Goal: Information Seeking & Learning: Check status

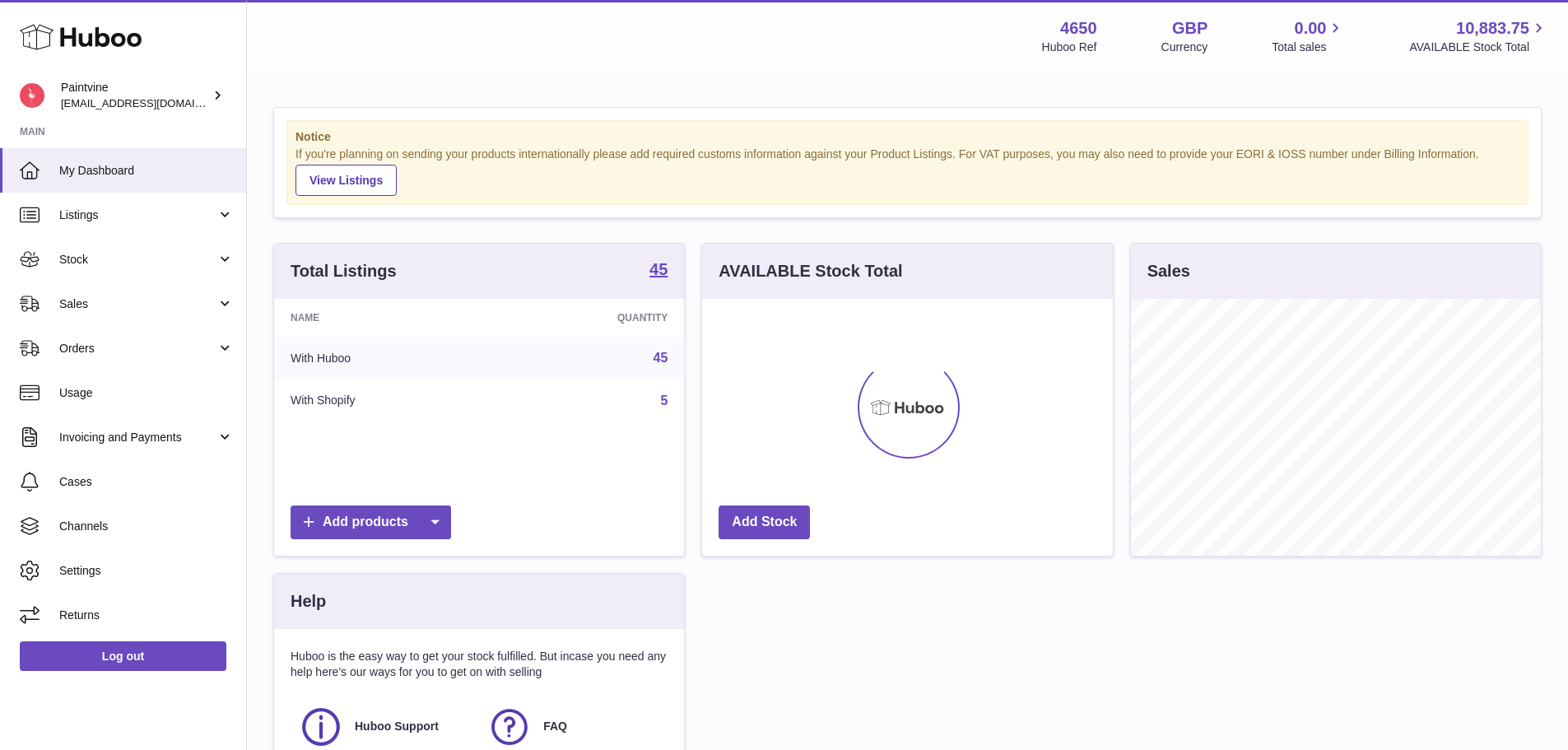
scroll to position [257, 411]
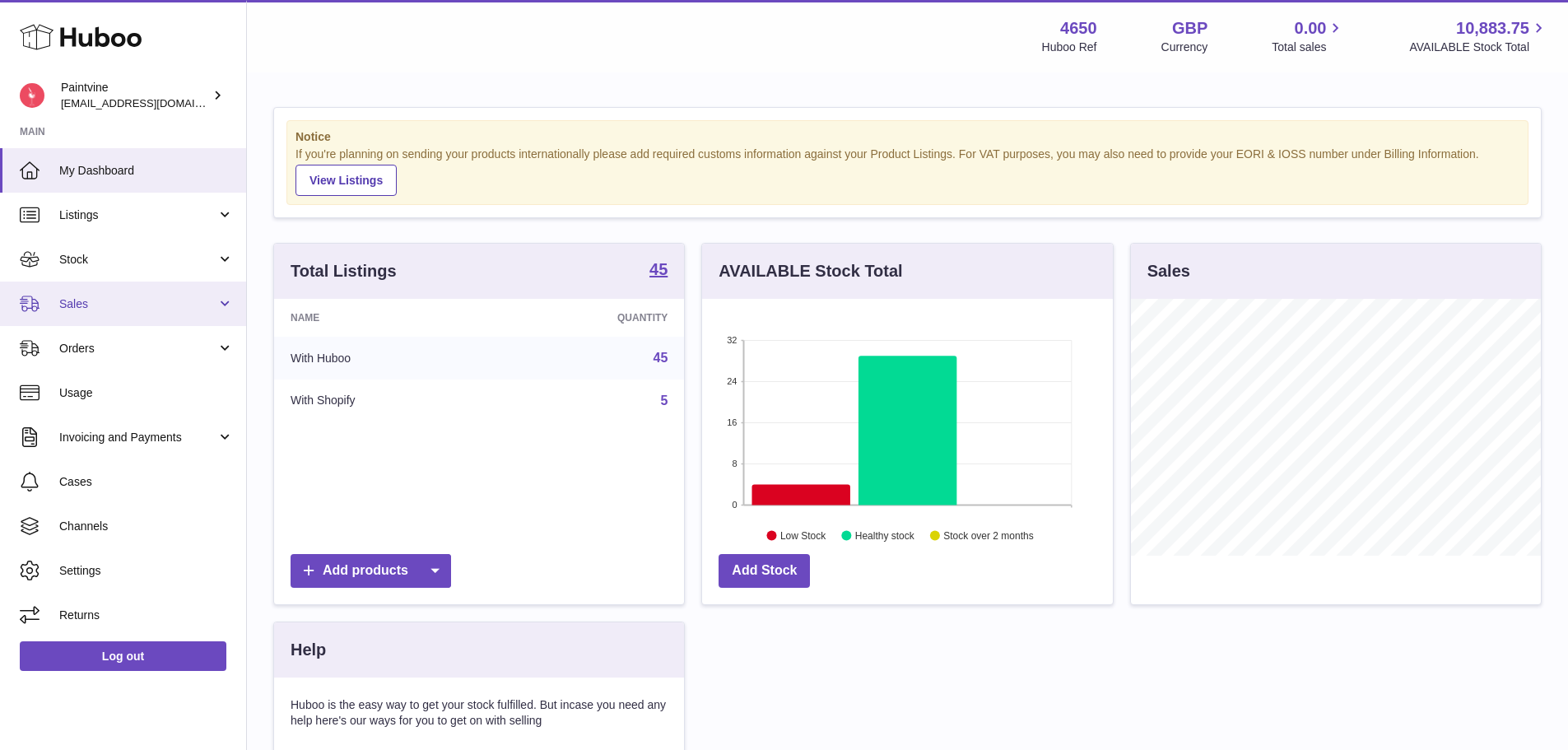
click at [81, 310] on span "Sales" at bounding box center [138, 303] width 157 height 16
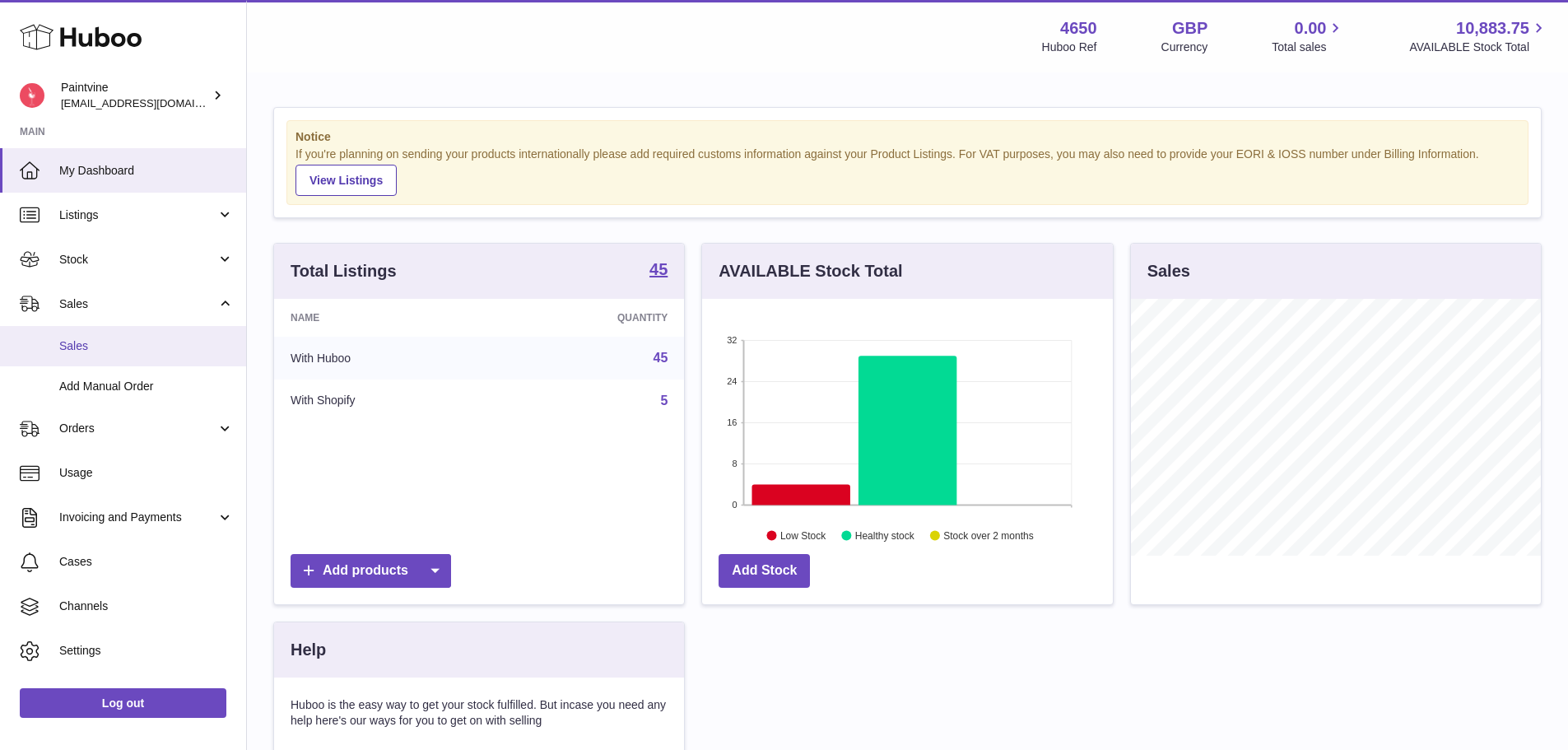
click at [105, 342] on span "Sales" at bounding box center [146, 346] width 174 height 16
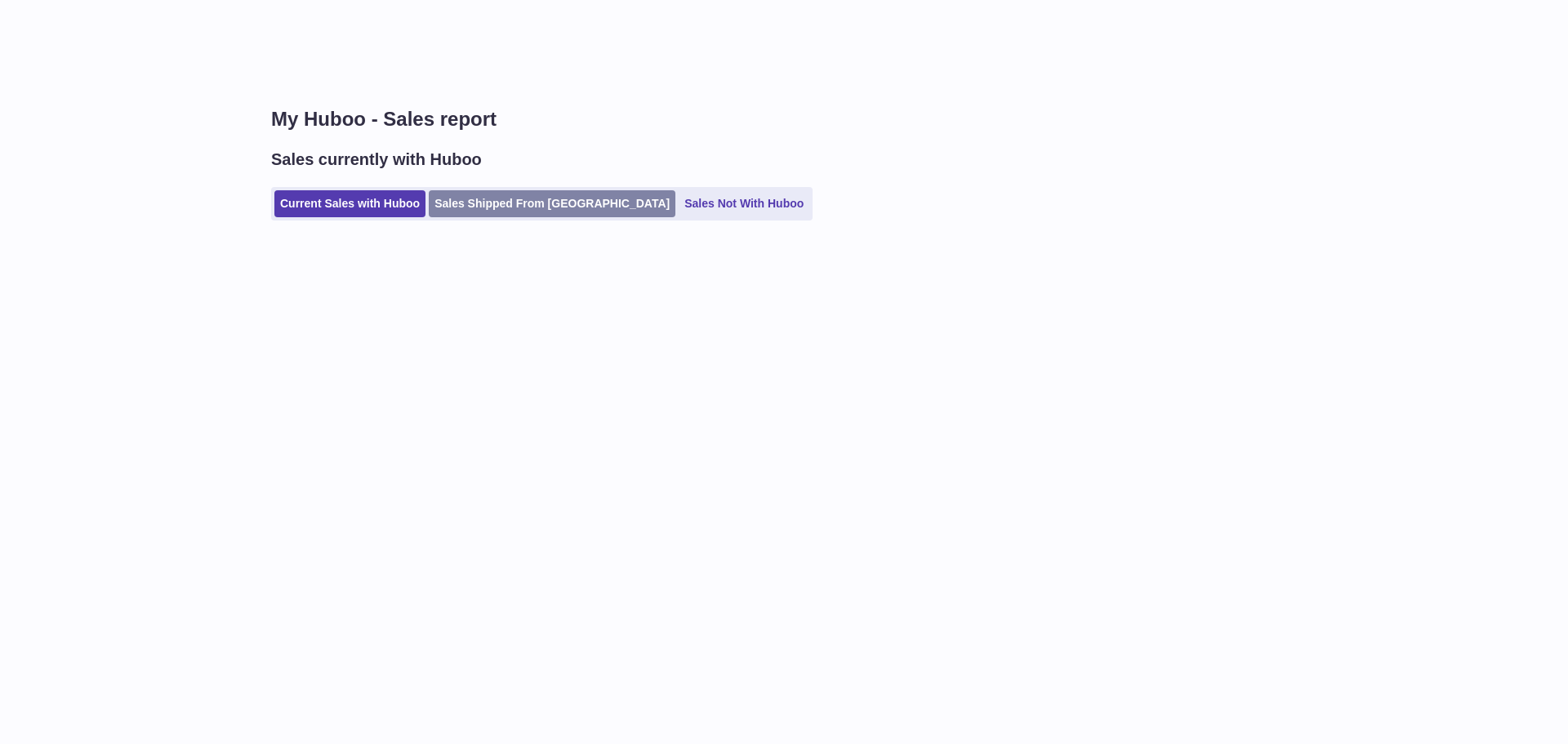
click at [492, 213] on link "Sales Shipped From [GEOGRAPHIC_DATA]" at bounding box center [552, 203] width 247 height 27
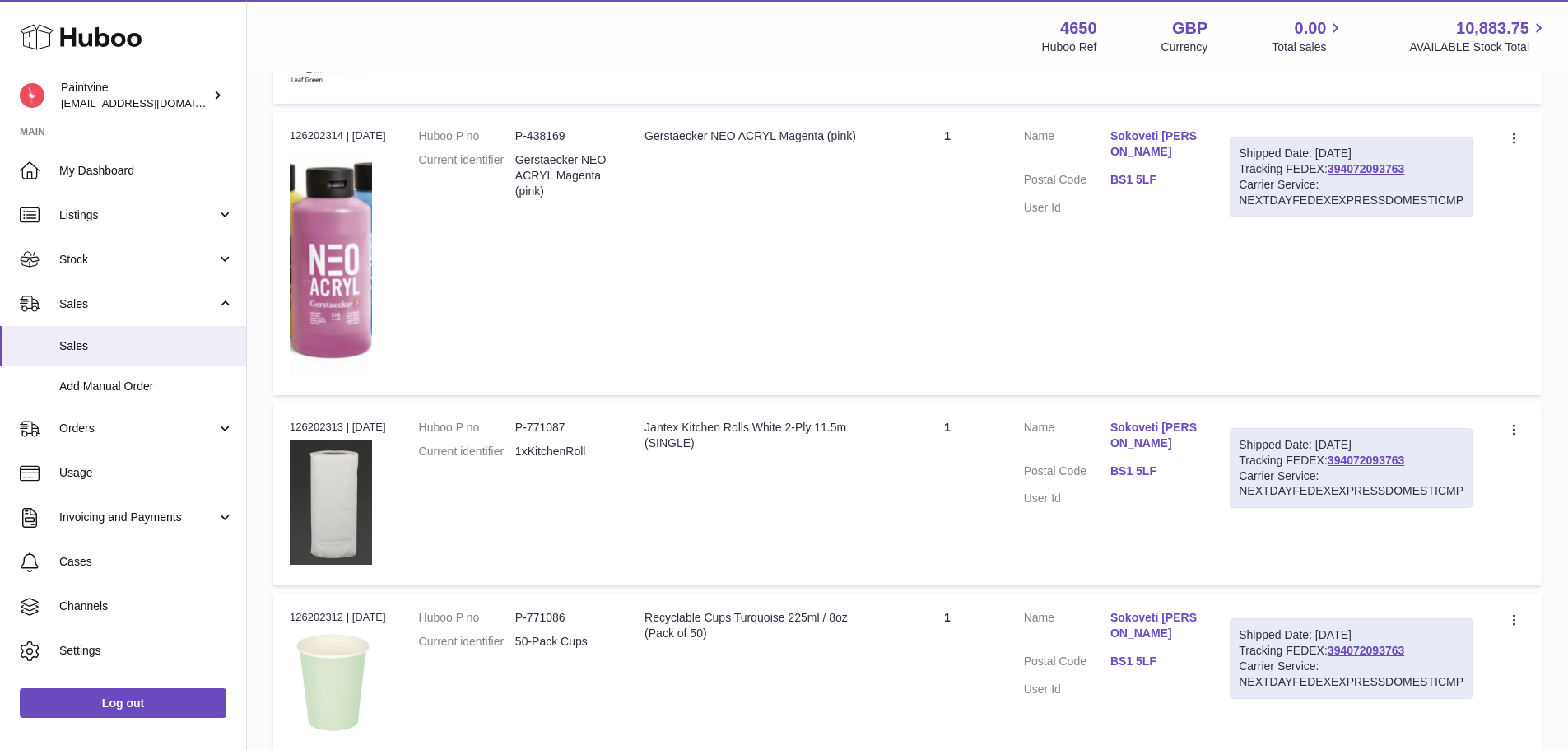
scroll to position [1201, 0]
click at [1140, 178] on link "BS1 5LF" at bounding box center [1153, 181] width 87 height 16
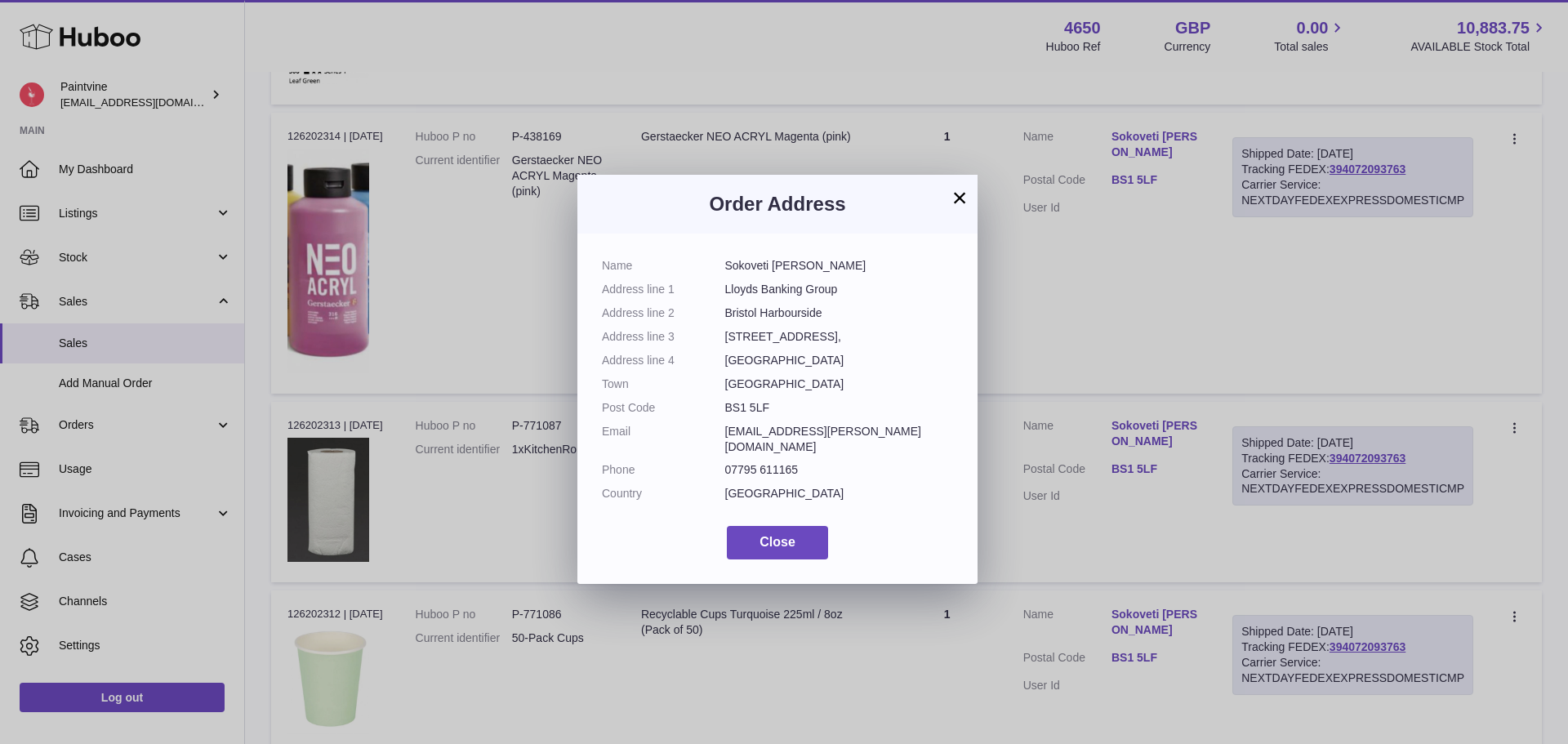
click at [962, 201] on button "×" at bounding box center [959, 198] width 20 height 20
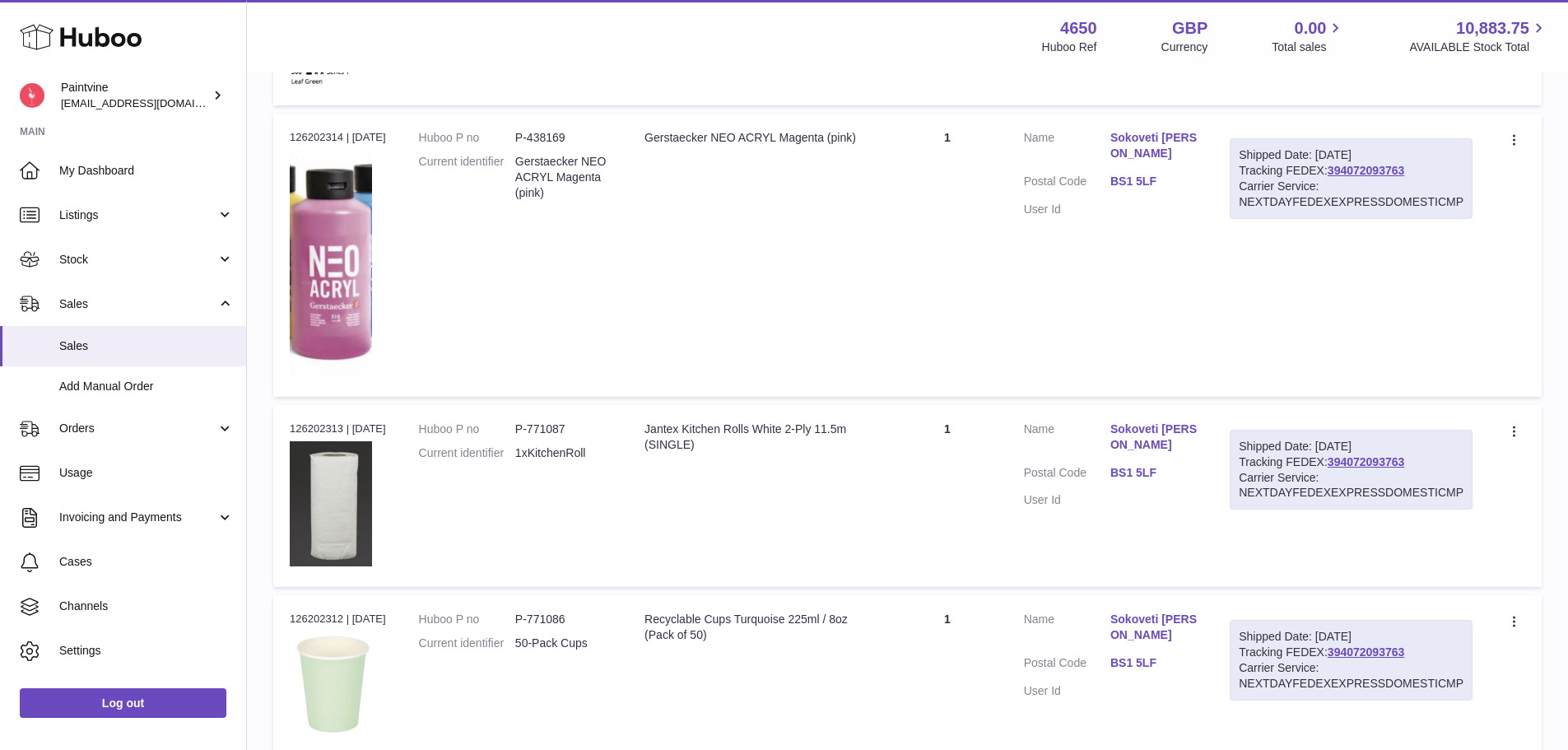
scroll to position [1530, 0]
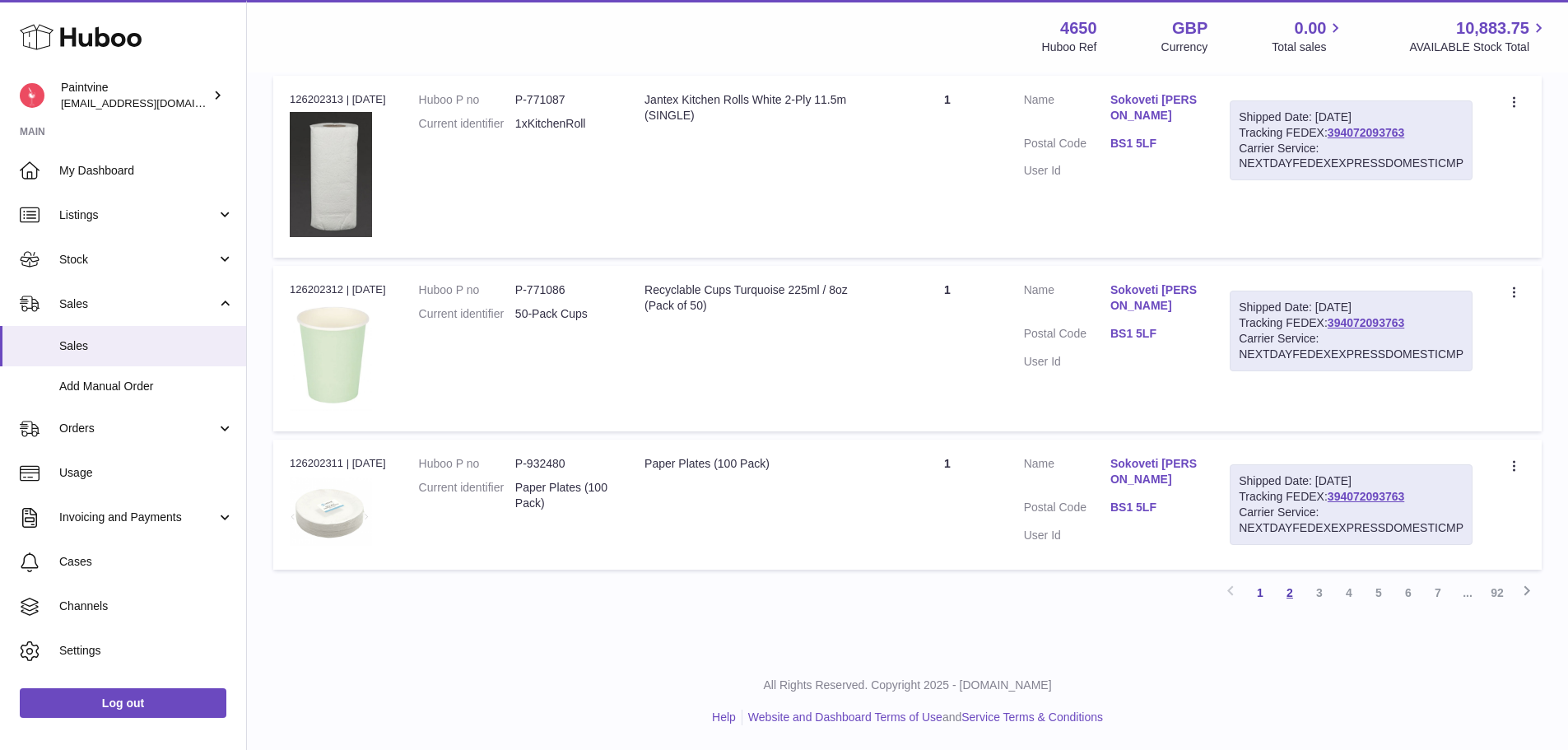
click at [1282, 598] on link "2" at bounding box center [1289, 593] width 30 height 30
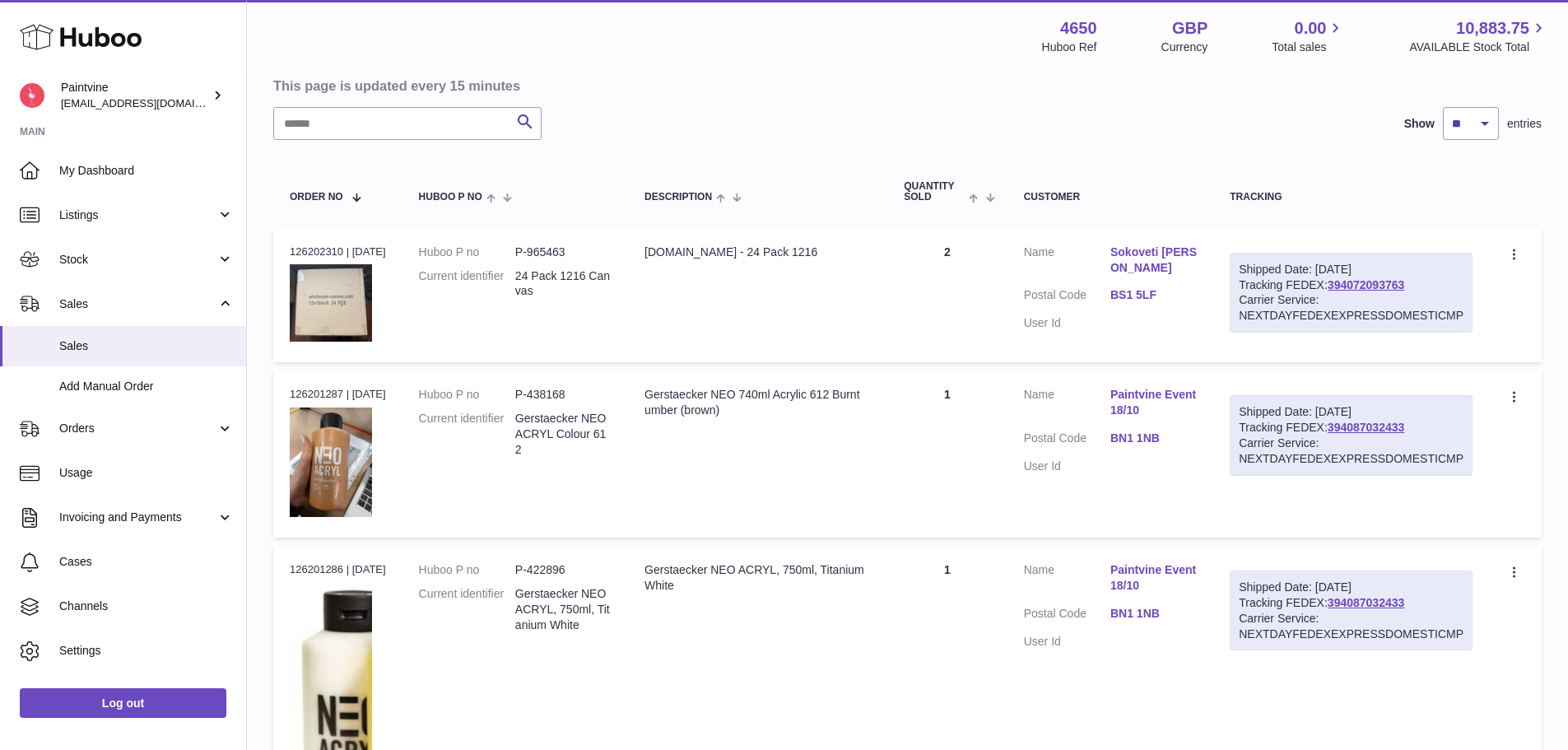
scroll to position [163, 0]
click at [1150, 433] on link "BN1 1NB" at bounding box center [1153, 437] width 87 height 16
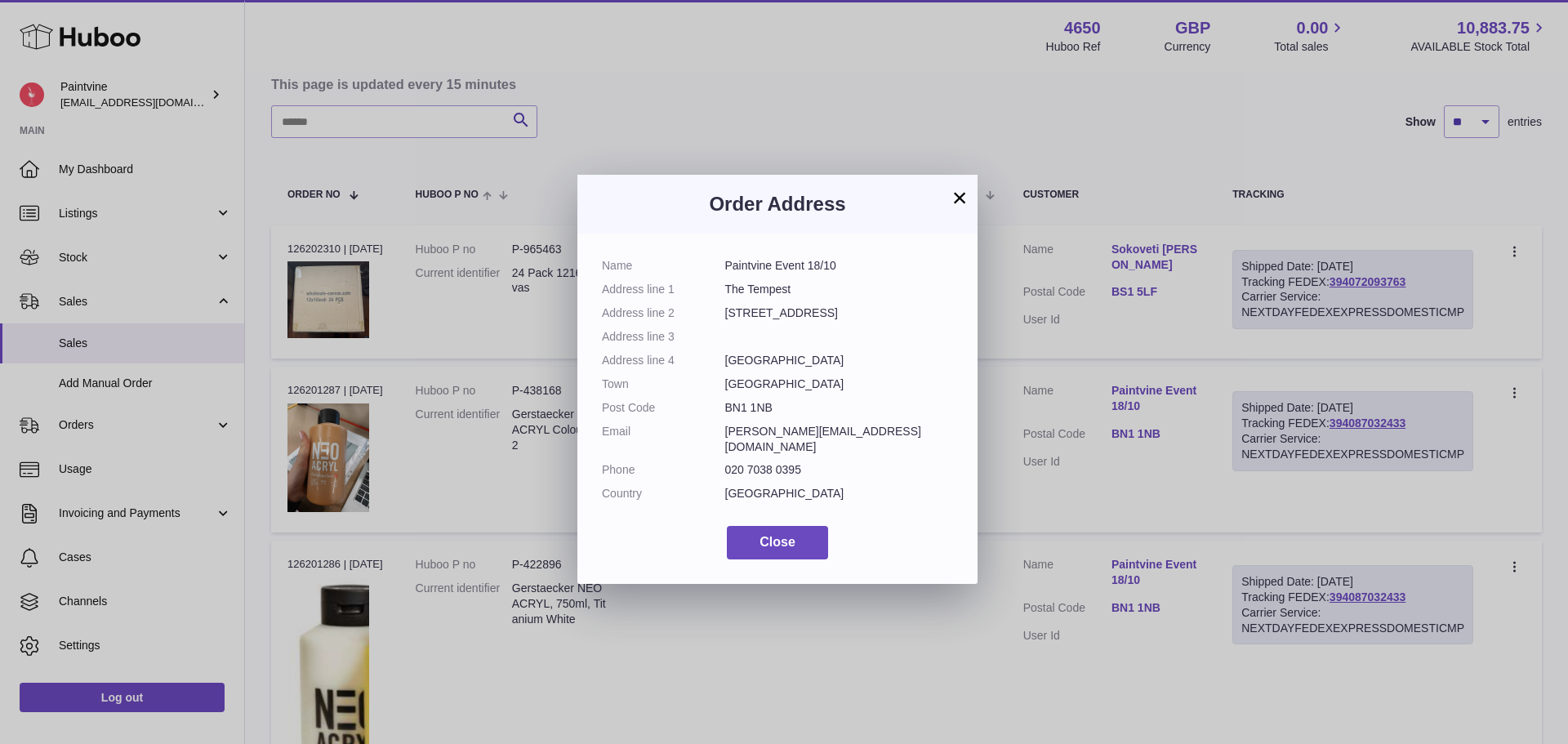
click at [962, 203] on button "×" at bounding box center [959, 198] width 20 height 20
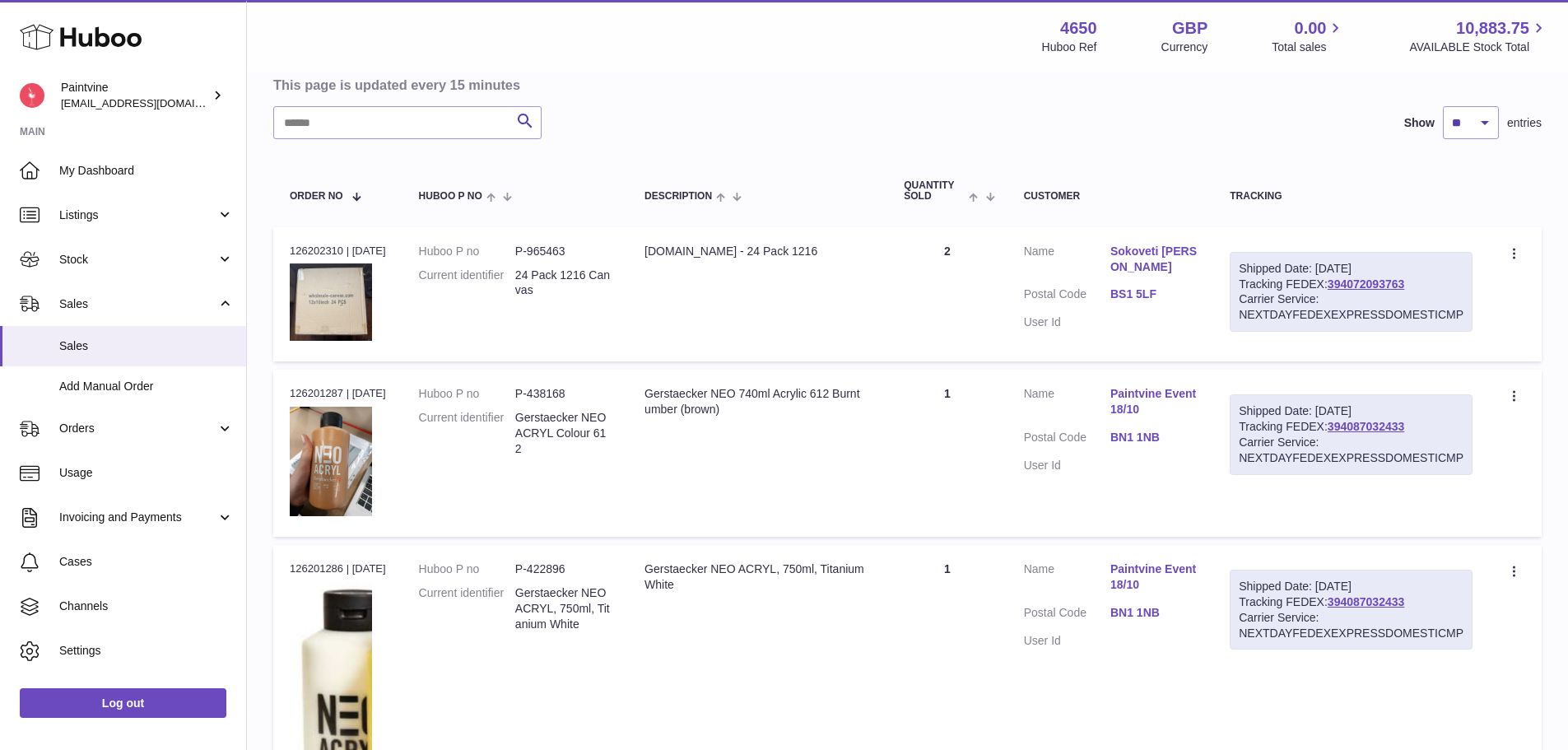
click at [1132, 286] on dl "Customer Name Sokoveti Murden Postal Code BS1 5LF User Id" at bounding box center [1111, 292] width 174 height 96
click at [1125, 295] on link "BS1 5LF" at bounding box center [1153, 294] width 87 height 16
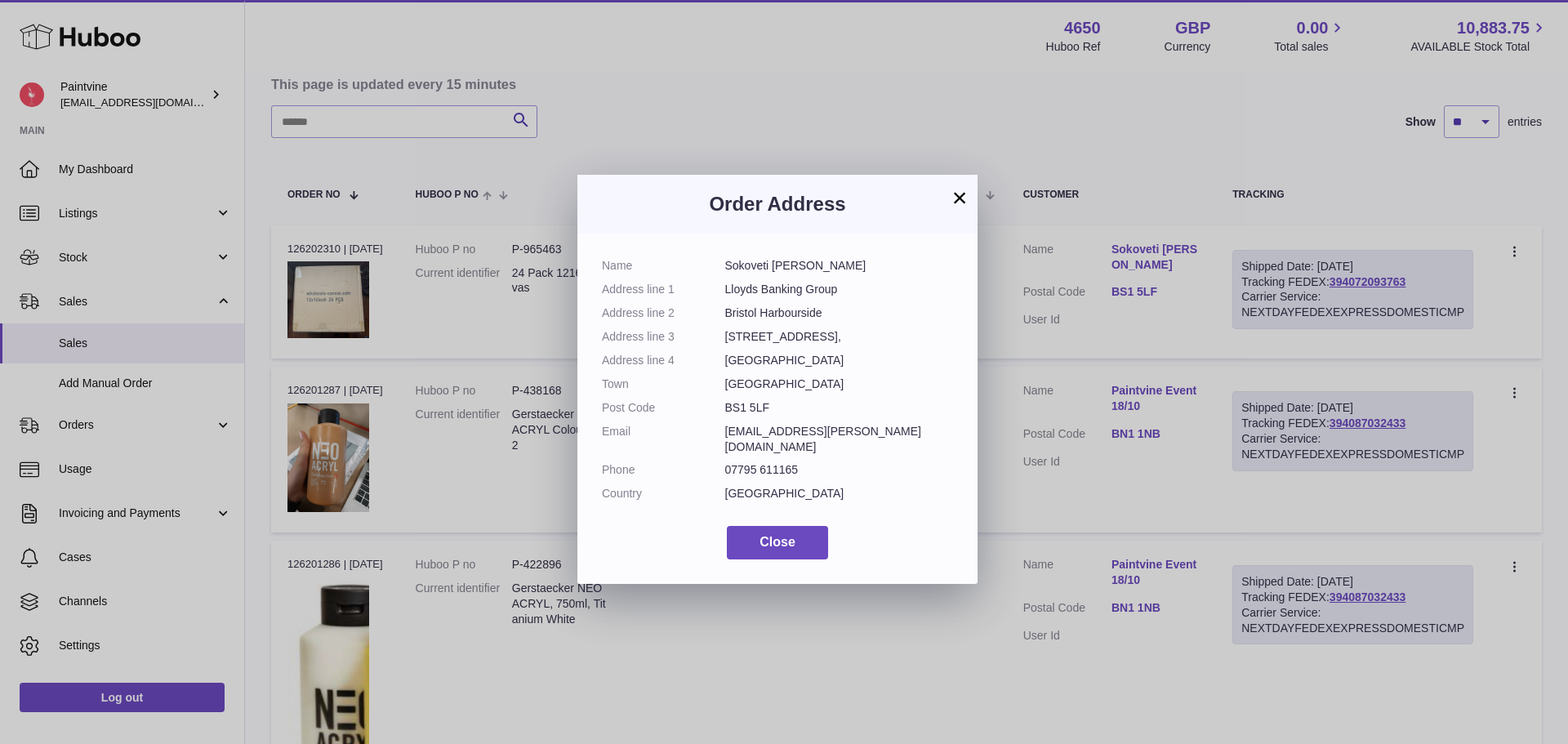
click at [963, 208] on button "×" at bounding box center [959, 198] width 20 height 20
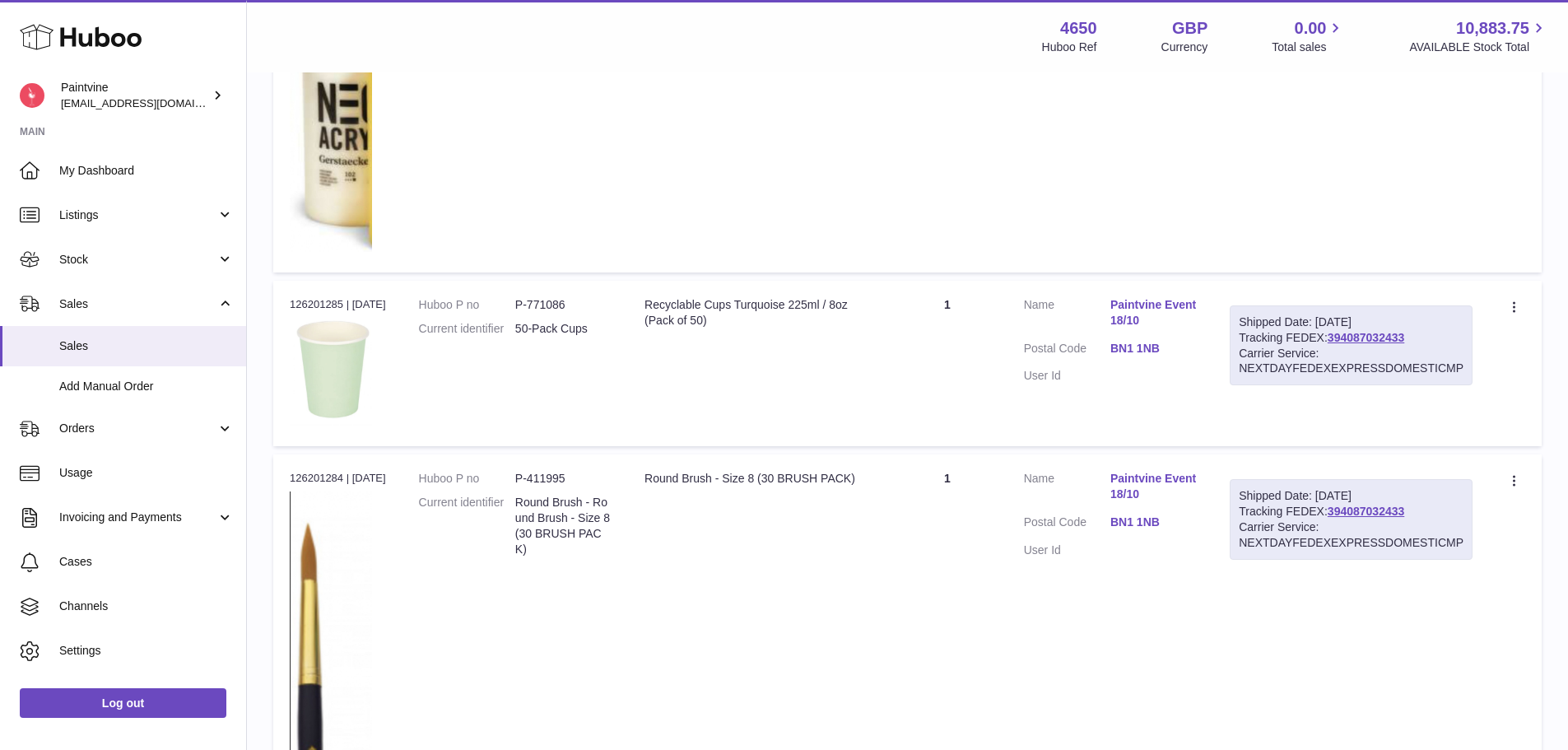
scroll to position [776, 0]
click at [1163, 351] on link "BN1 1NB" at bounding box center [1153, 347] width 87 height 16
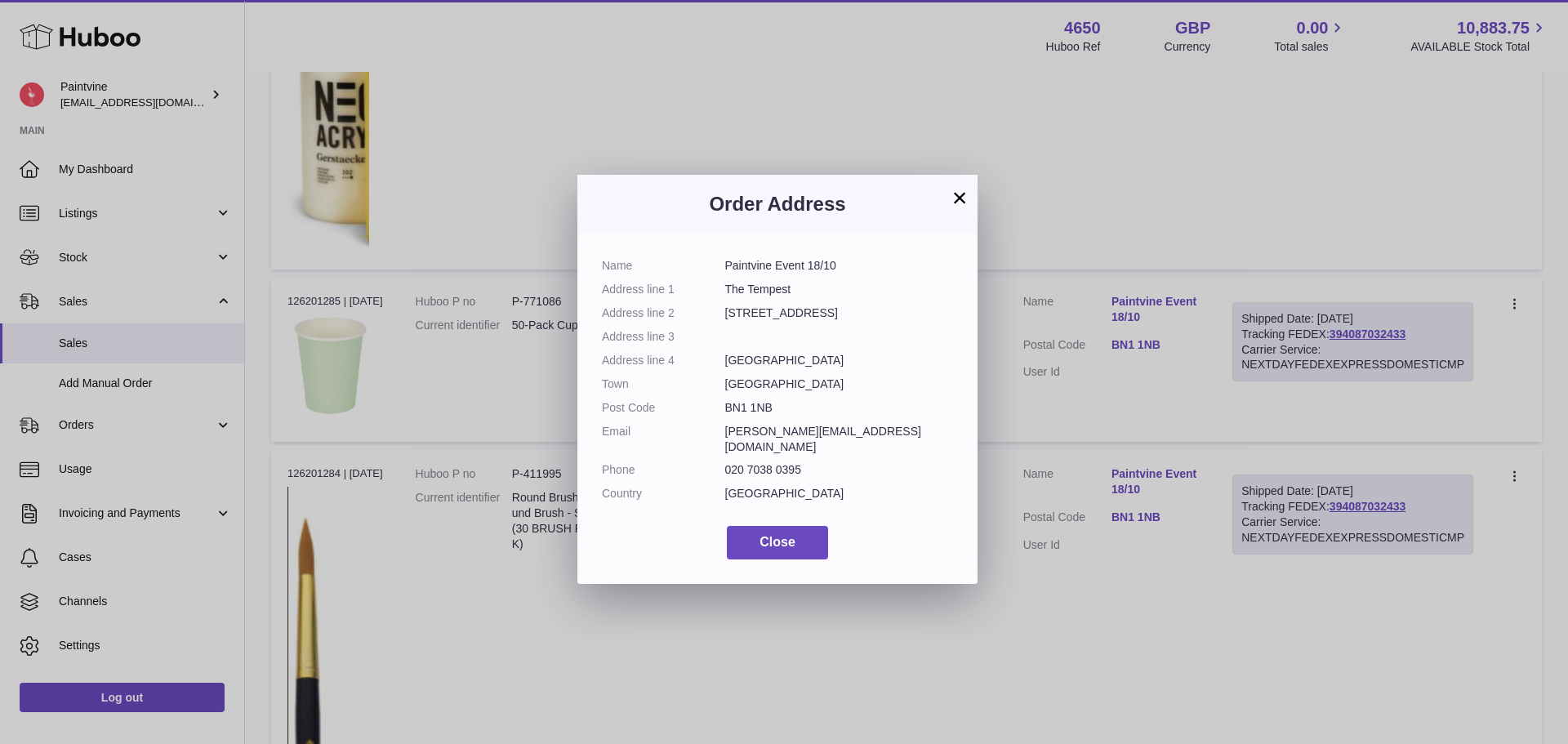
click at [953, 206] on button "×" at bounding box center [959, 198] width 20 height 20
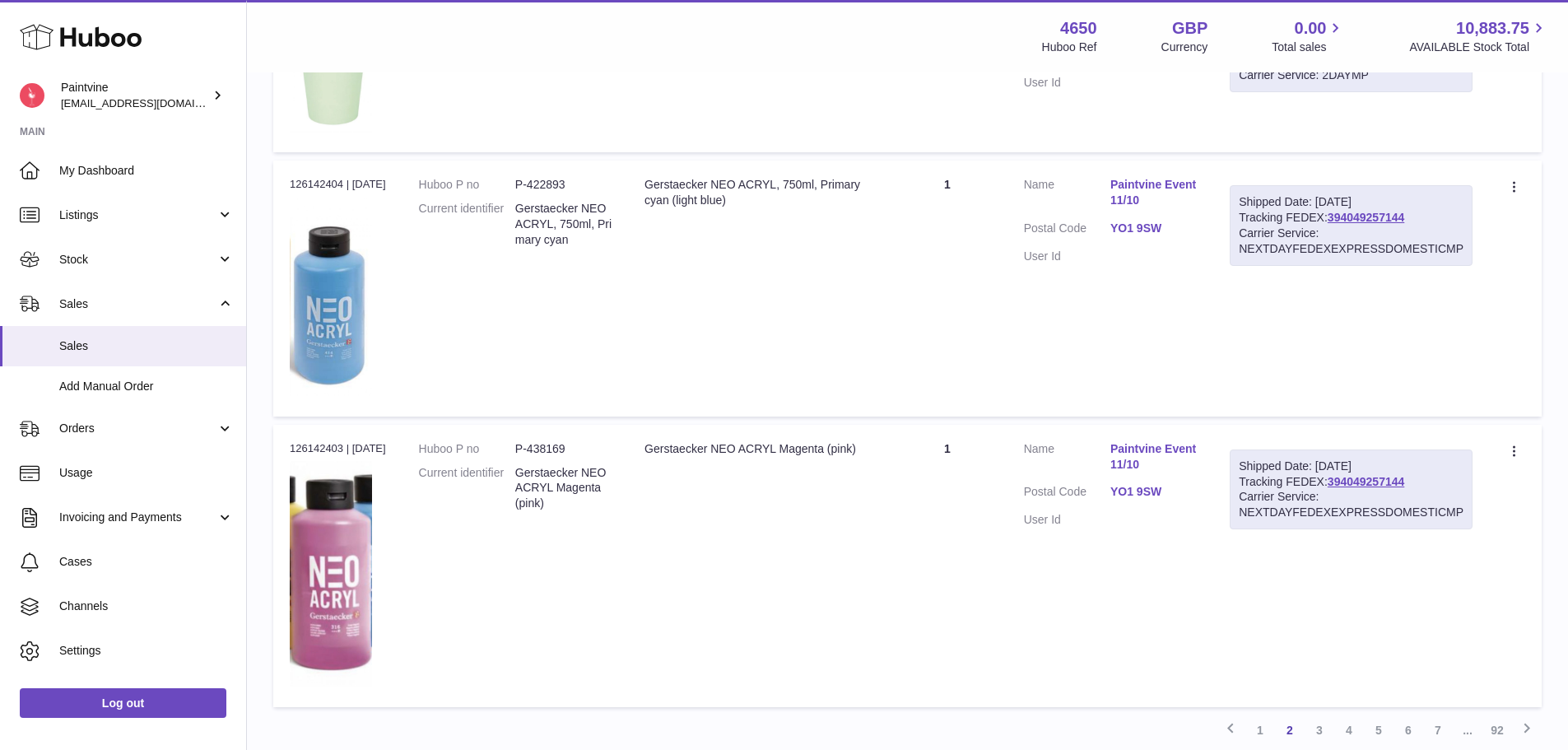
scroll to position [2200, 0]
click at [1141, 232] on link "YO1 9SW" at bounding box center [1153, 227] width 87 height 16
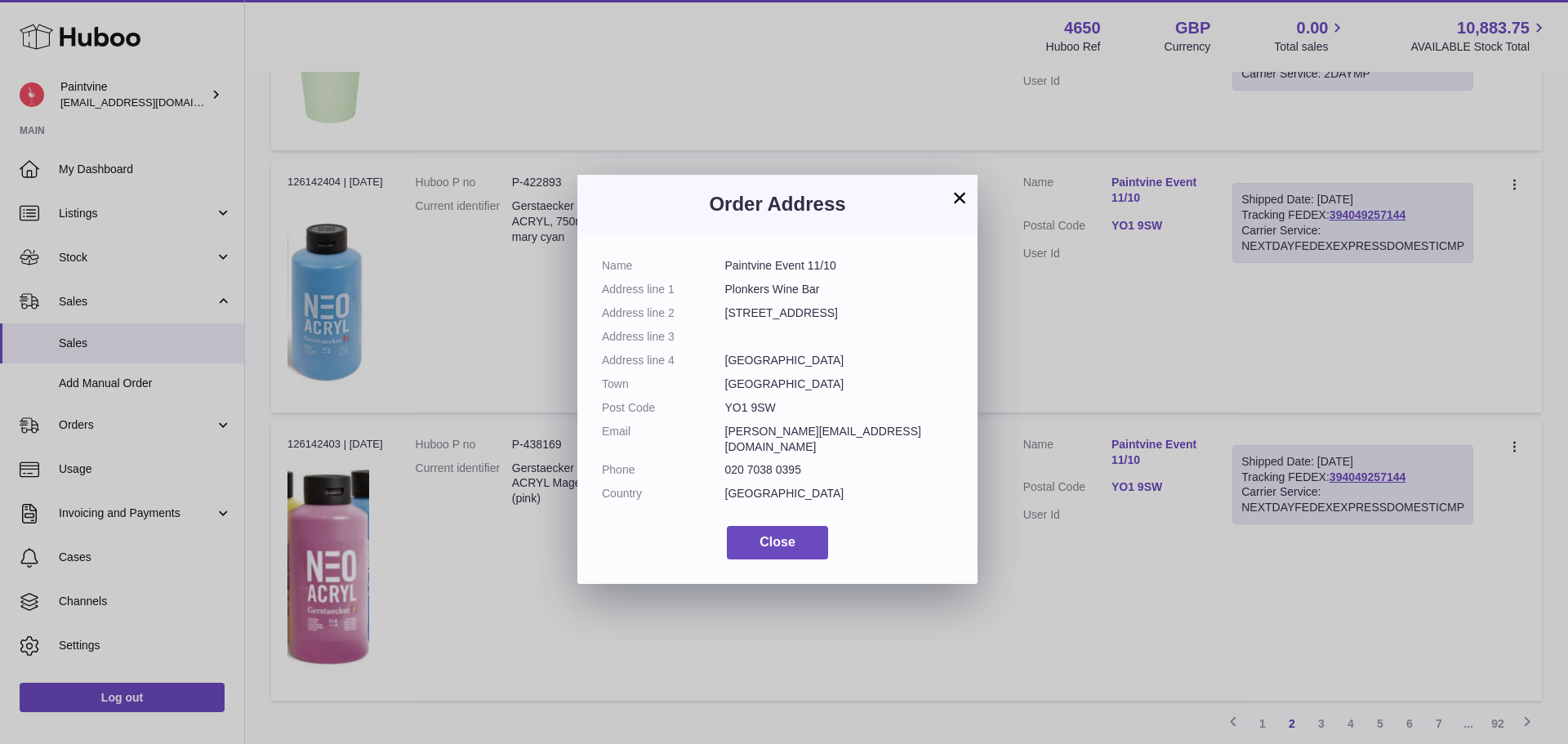
click at [959, 196] on button "×" at bounding box center [959, 198] width 20 height 20
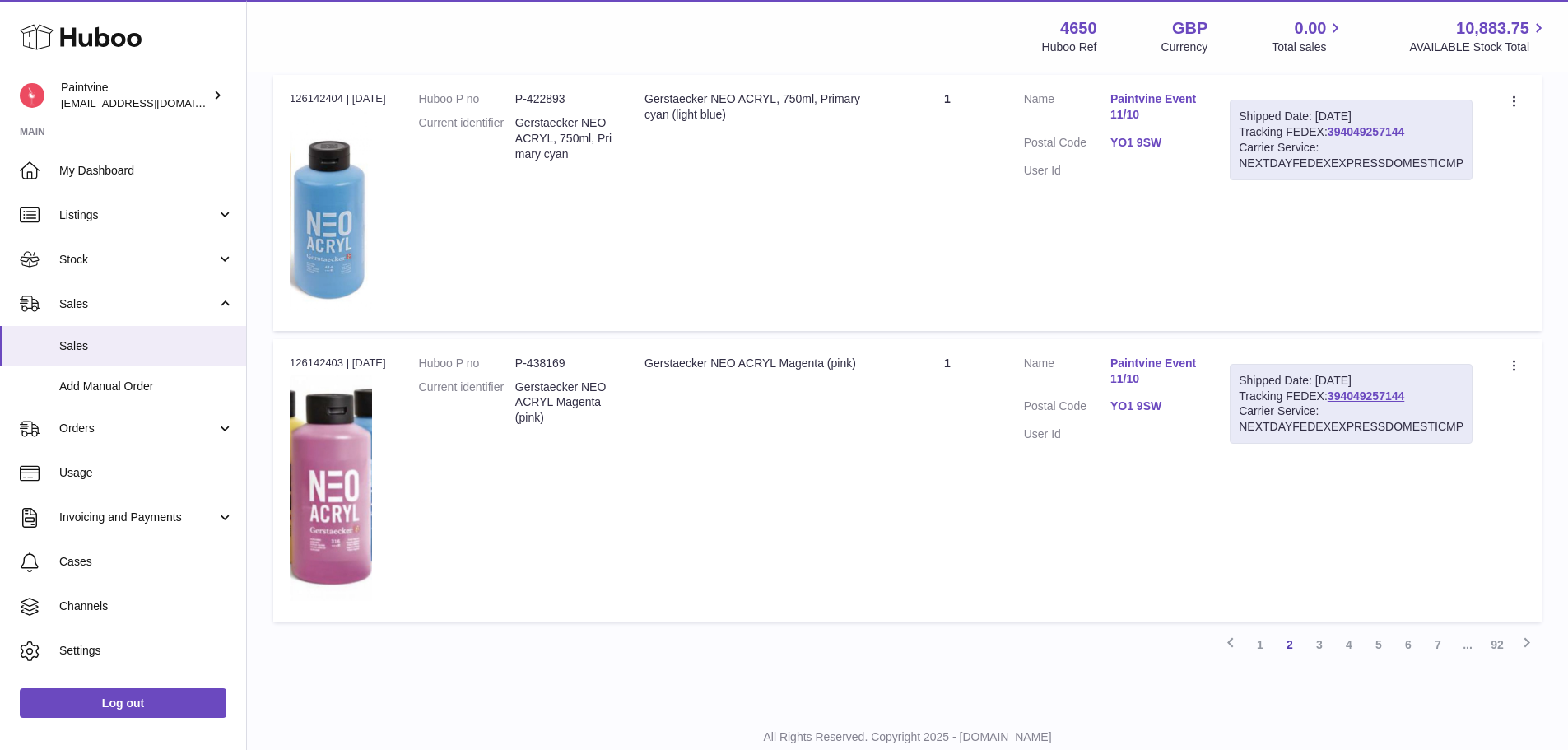
scroll to position [2285, 0]
drag, startPoint x: 1346, startPoint y: 140, endPoint x: 1353, endPoint y: 128, distance: 13.9
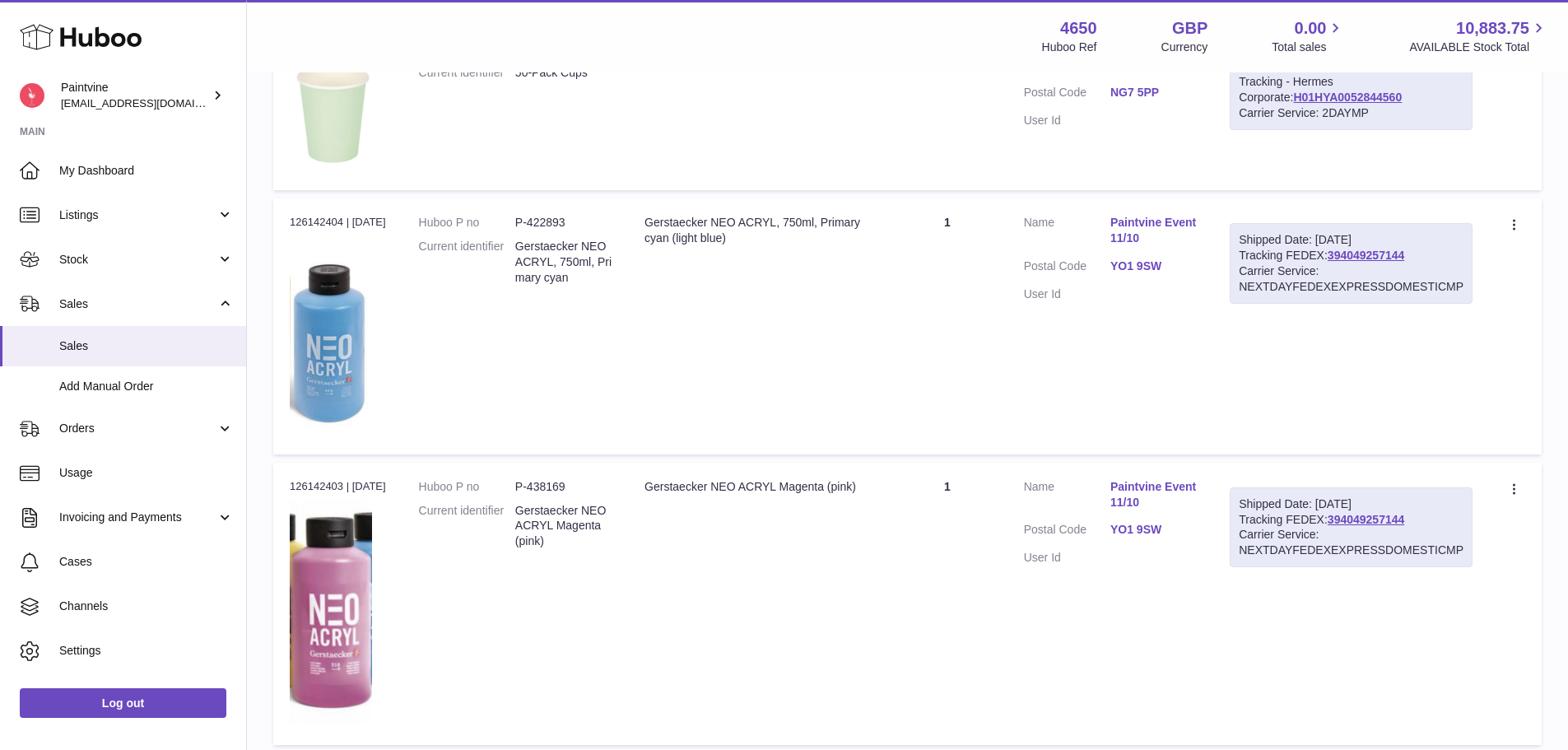
scroll to position [2338, 0]
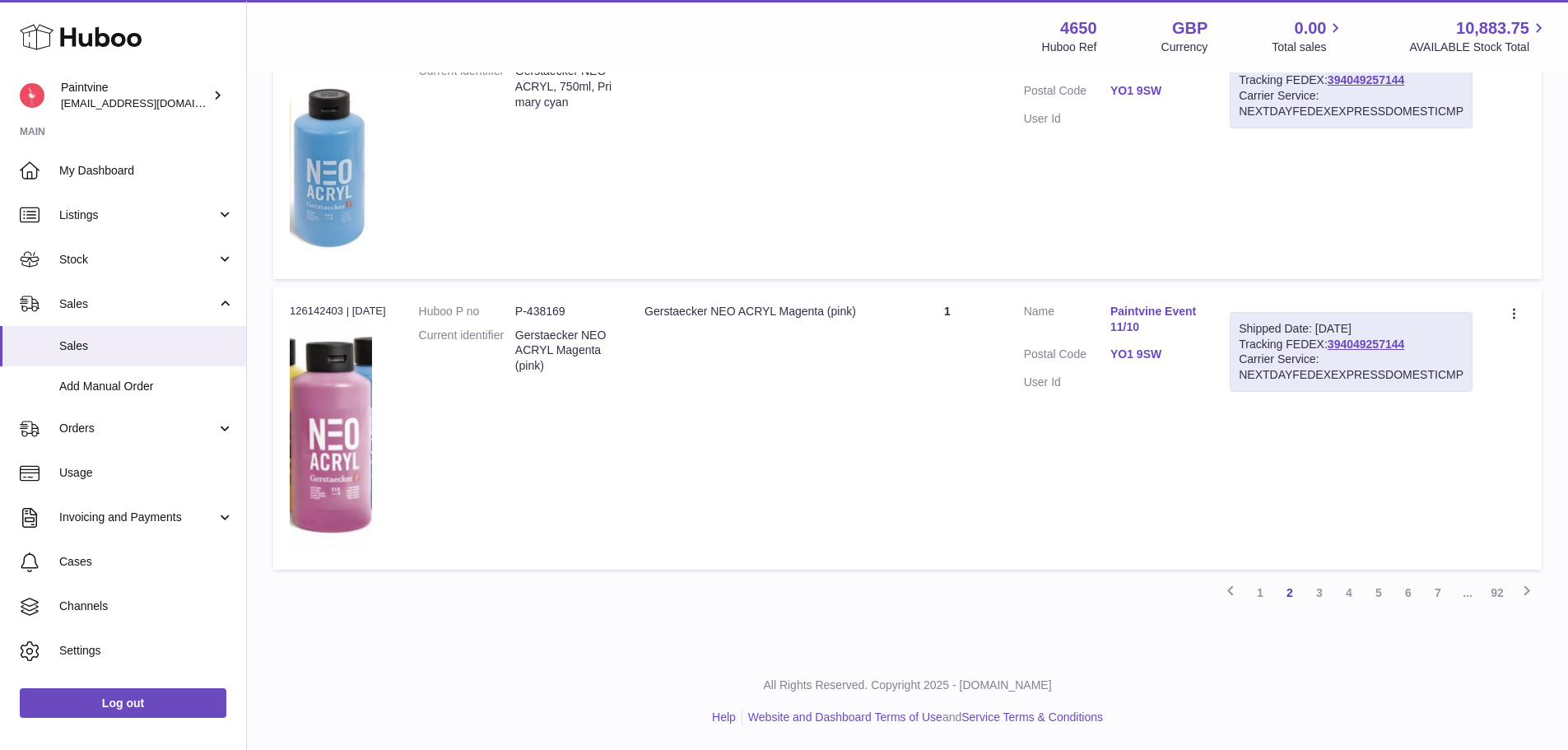
click at [1321, 598] on link "3" at bounding box center [1319, 593] width 30 height 30
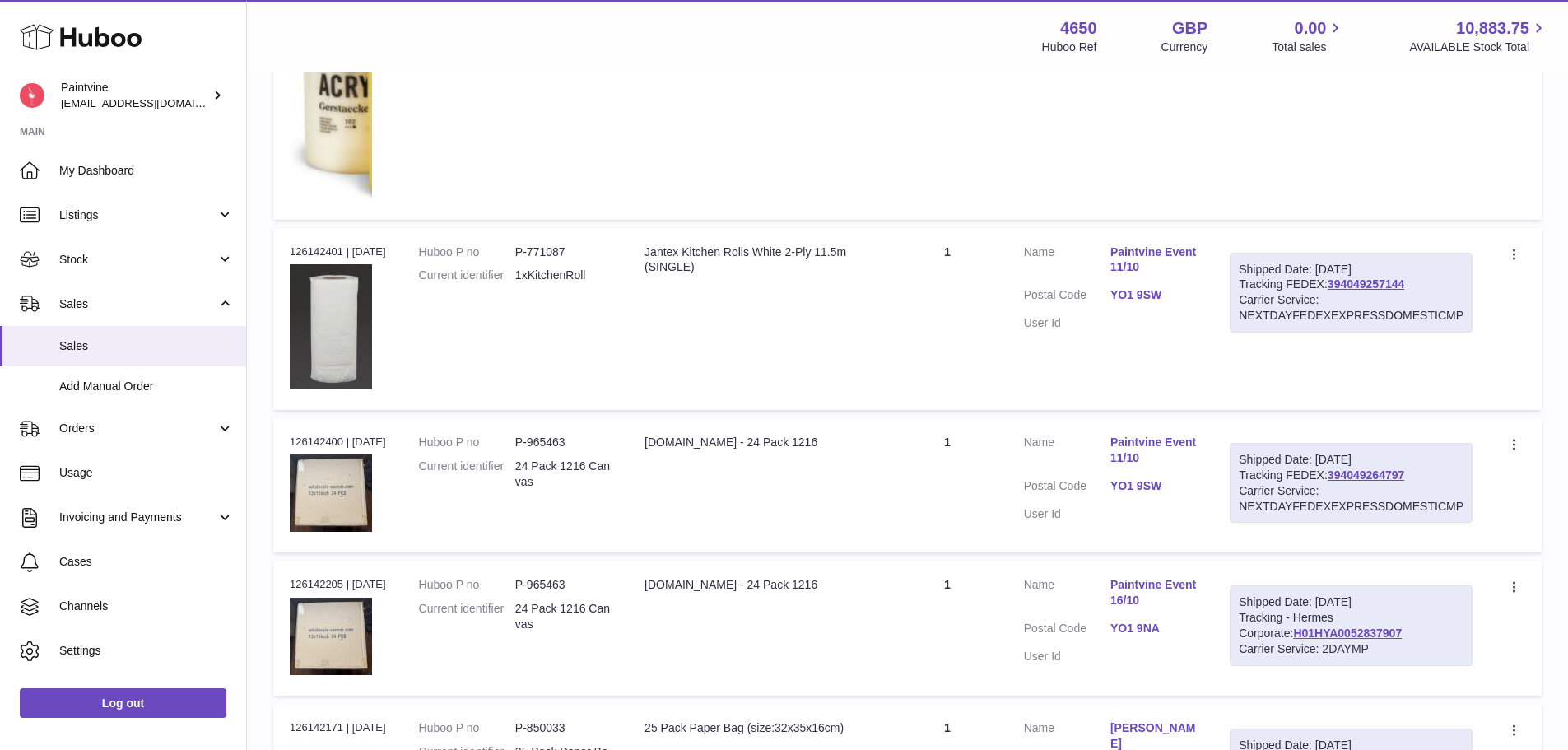
scroll to position [510, 0]
drag, startPoint x: 1346, startPoint y: 480, endPoint x: 1388, endPoint y: 473, distance: 42.6
drag, startPoint x: 1388, startPoint y: 473, endPoint x: 1399, endPoint y: 472, distance: 11.0
click at [1399, 472] on link "394049264797" at bounding box center [1365, 475] width 77 height 13
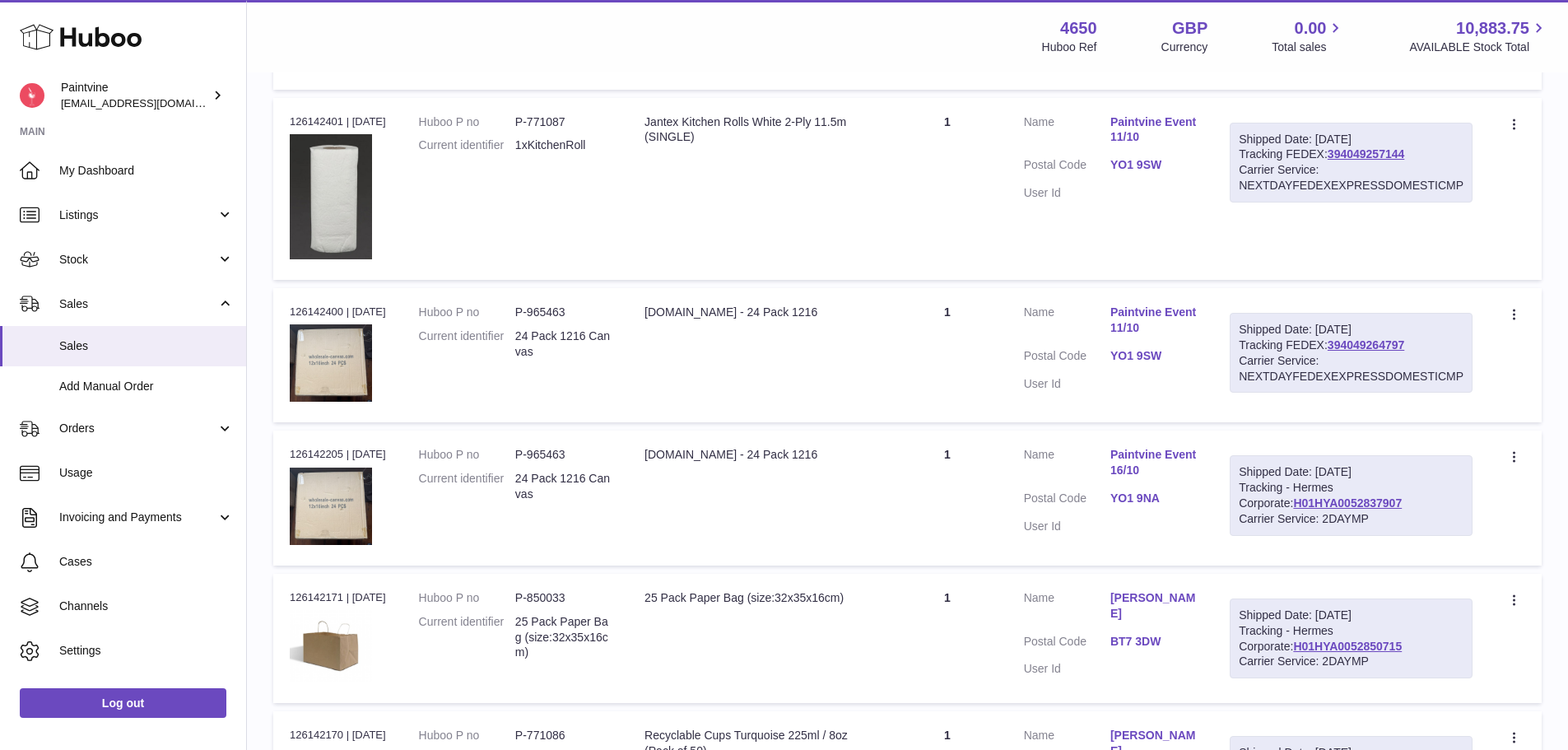
scroll to position [646, 0]
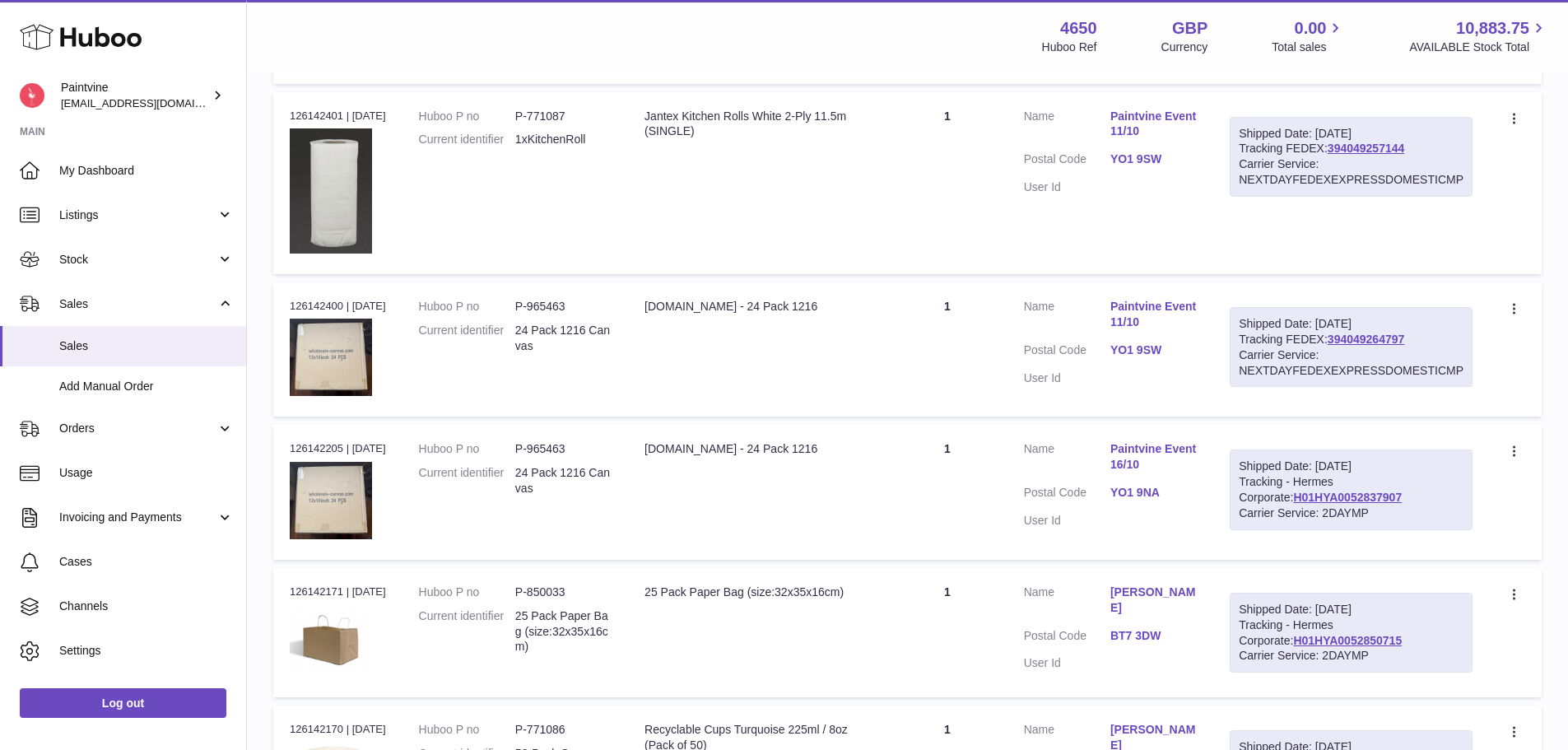
click at [1155, 498] on link "YO1 9NA" at bounding box center [1153, 492] width 87 height 16
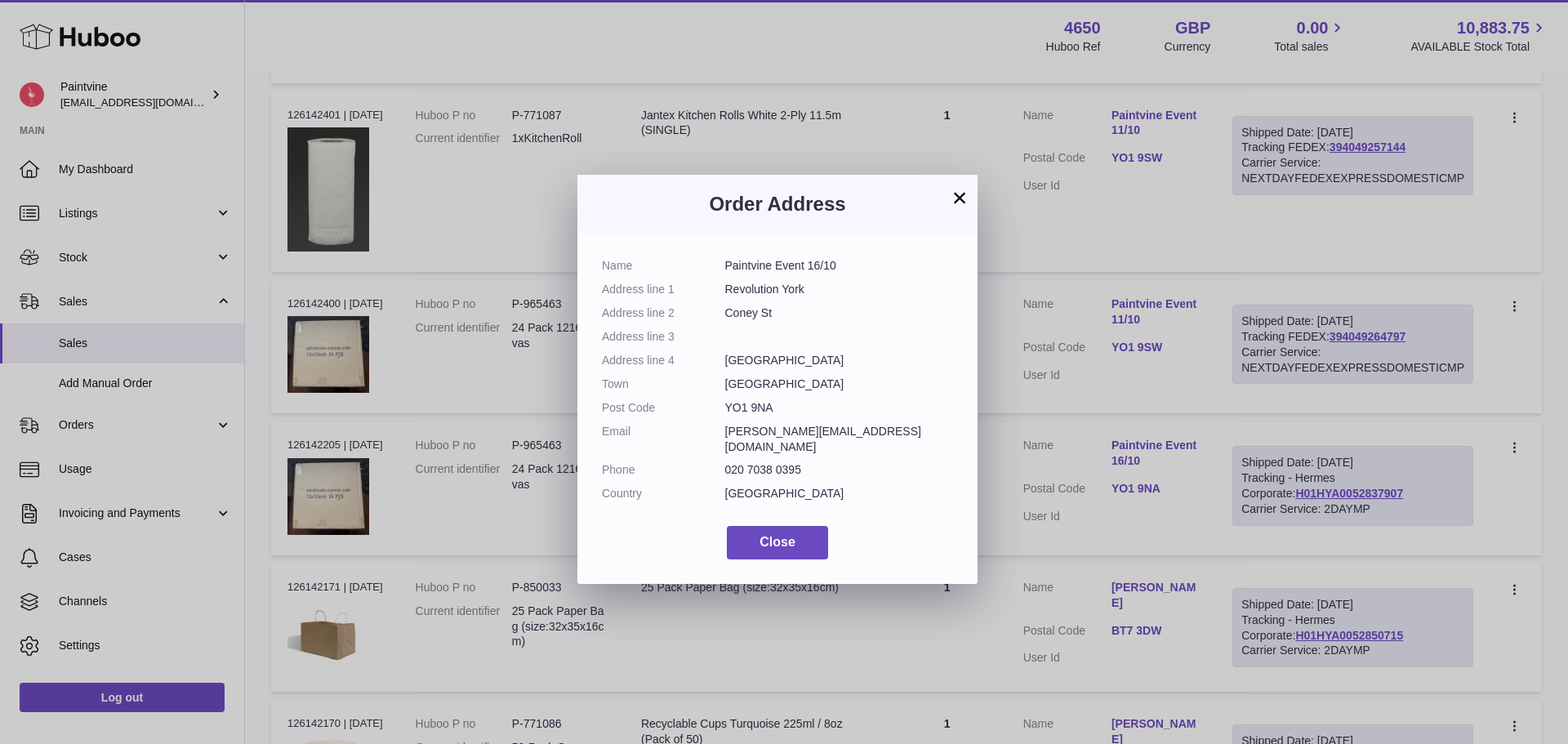
click at [952, 194] on button "×" at bounding box center [959, 198] width 20 height 20
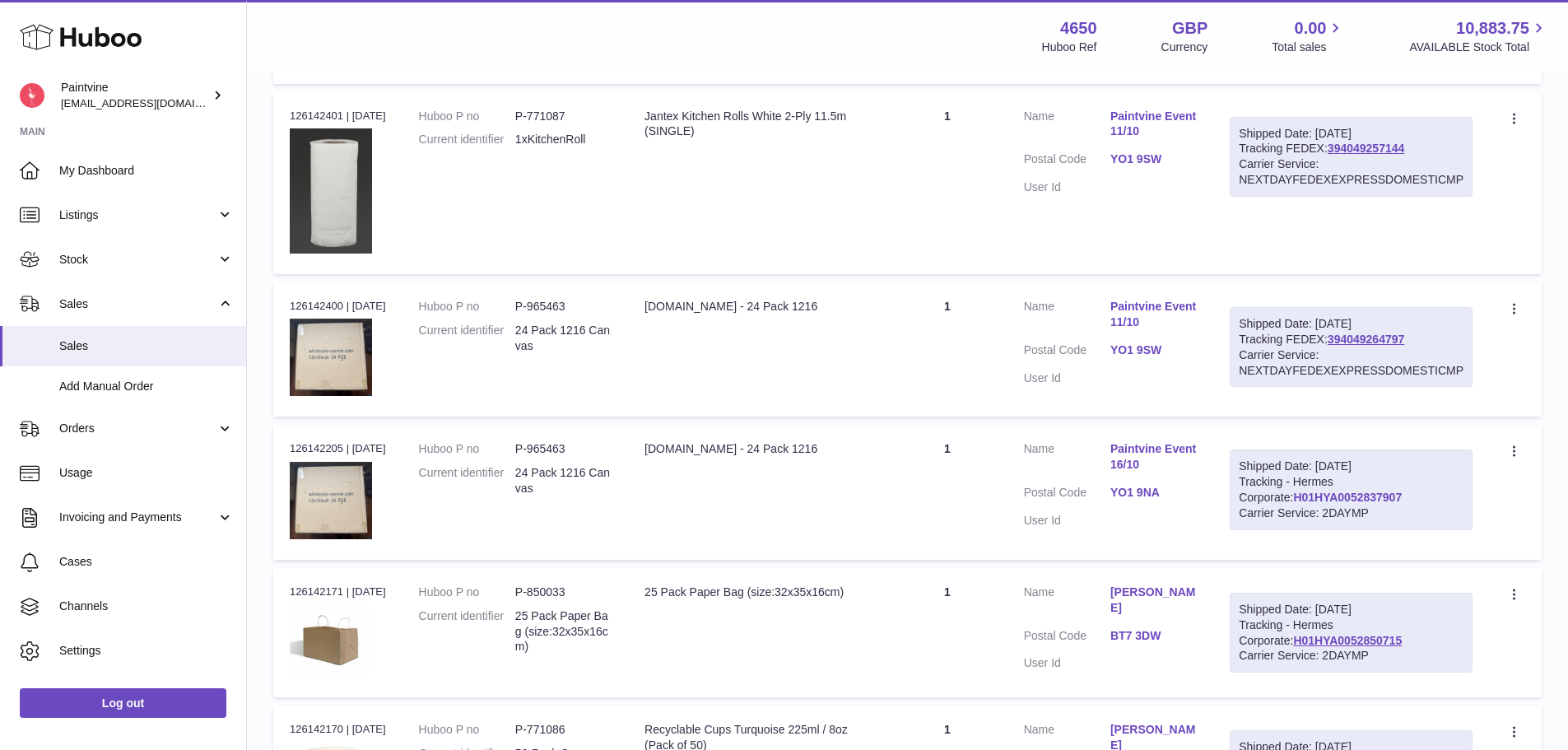
click at [1260, 490] on div "Shipped Date: 8th Oct 2025 Tracking - Hermes Corporate: H01HYA0052837907 Carrie…" at bounding box center [1351, 490] width 243 height 81
click at [1293, 495] on link "H01HYA0052837907" at bounding box center [1346, 497] width 108 height 13
click at [1293, 500] on link "H01HYA0052837907" at bounding box center [1346, 497] width 108 height 13
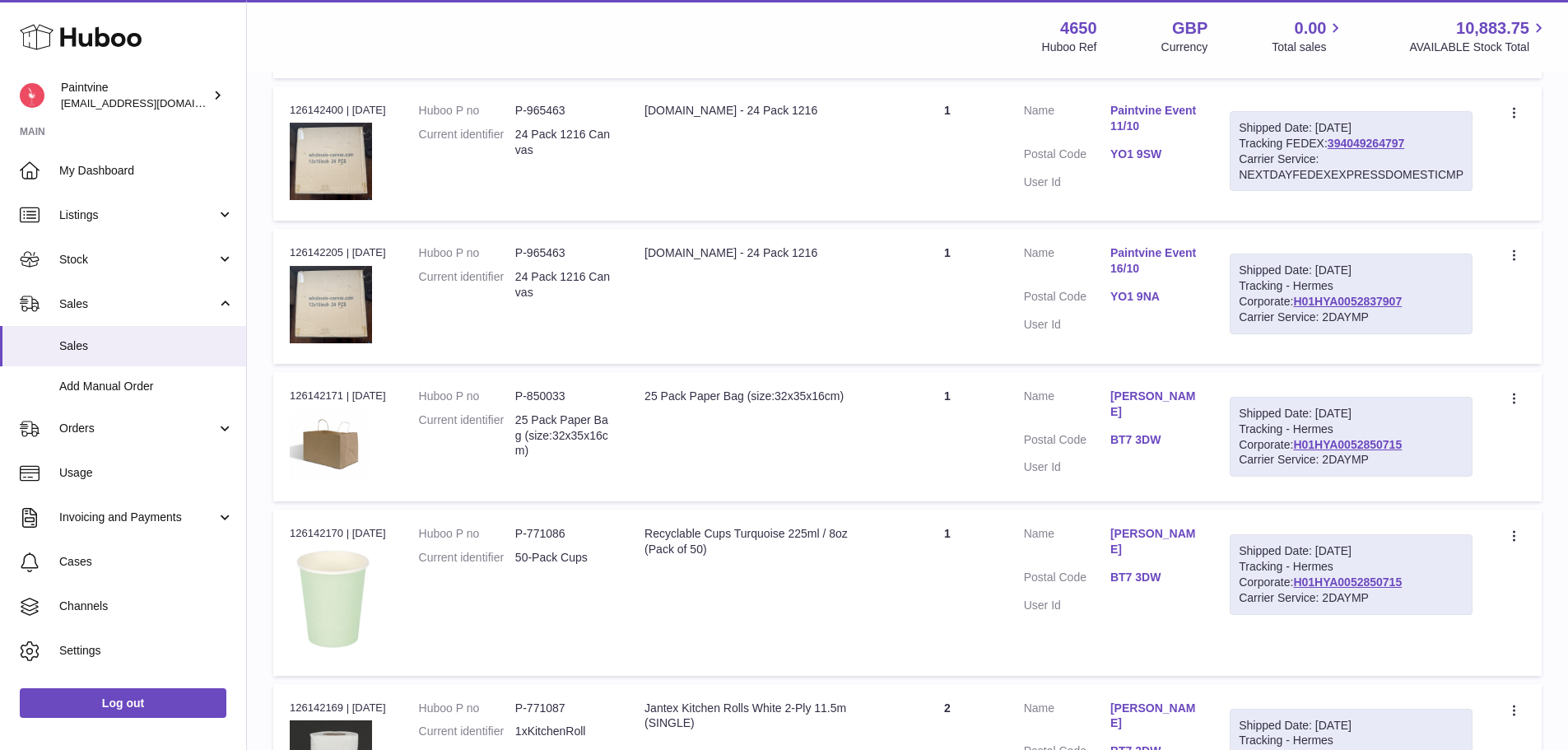
scroll to position [848, 0]
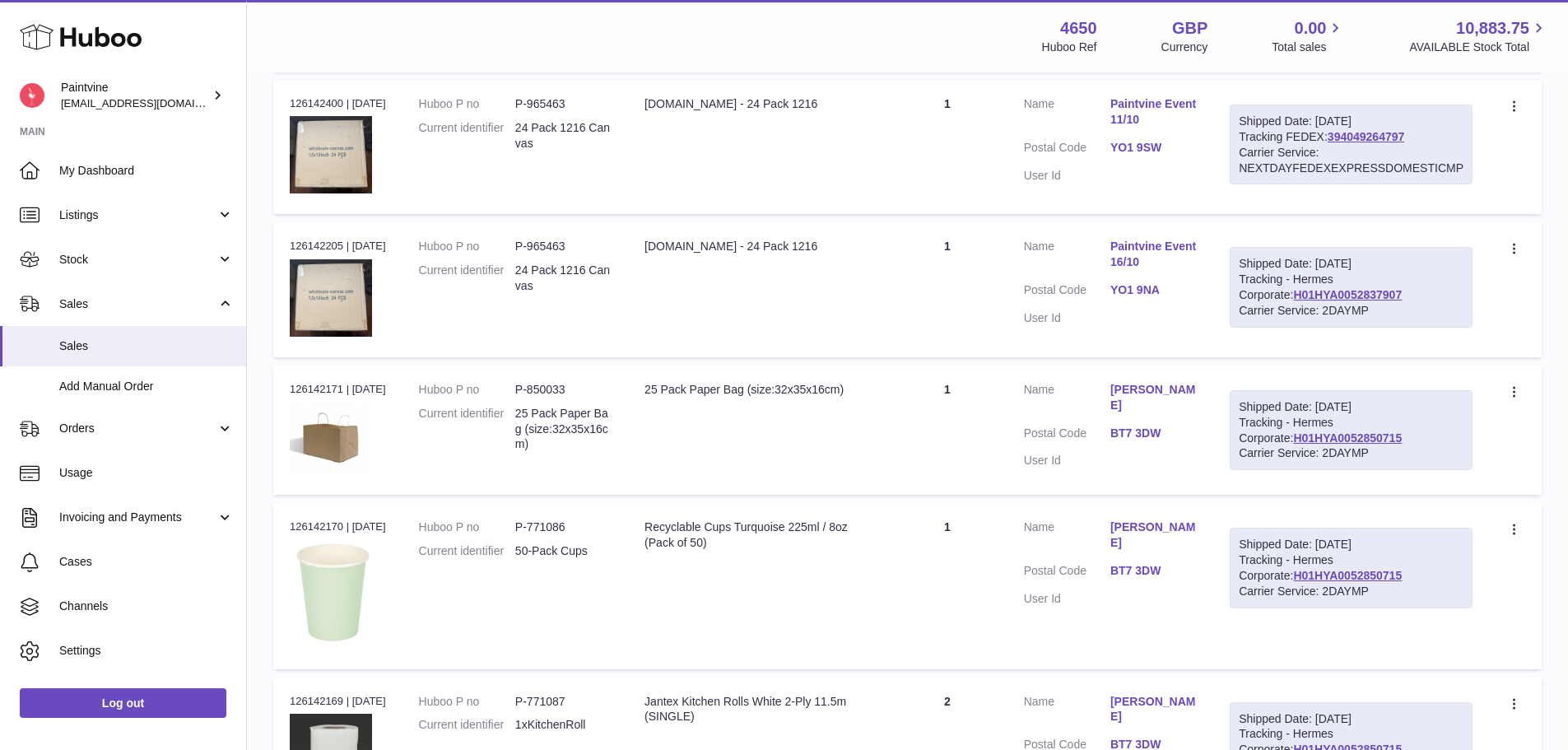
click at [1141, 408] on dl "Customer Name Carrie Neal Postal Code BT7 3DW User Id" at bounding box center [1111, 430] width 174 height 96
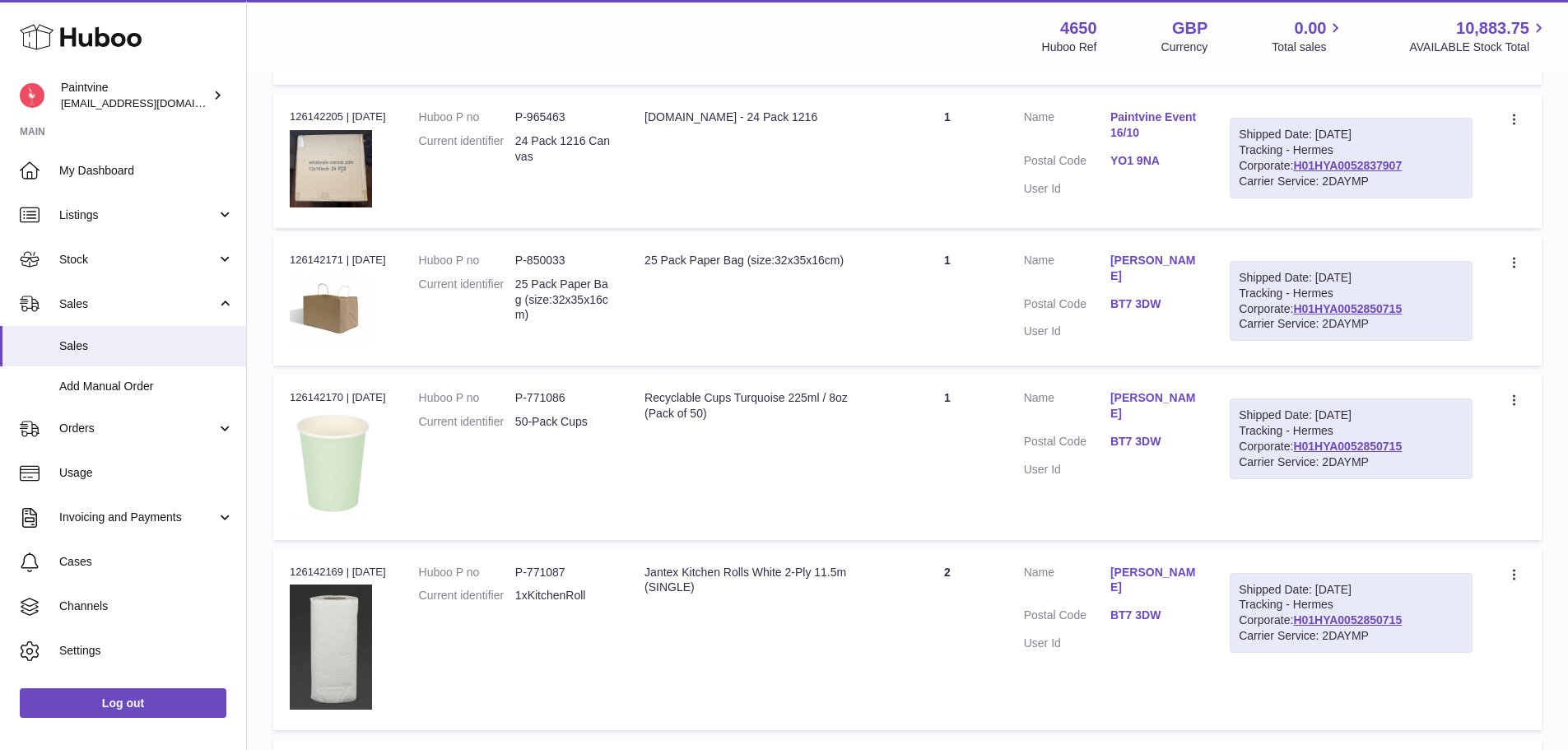
scroll to position [978, 0]
click at [1302, 311] on link "H01HYA0052850715" at bounding box center [1346, 308] width 108 height 13
click at [1294, 313] on link "H01HYA0052850715" at bounding box center [1346, 308] width 108 height 13
